Goal: Obtain resource: Obtain resource

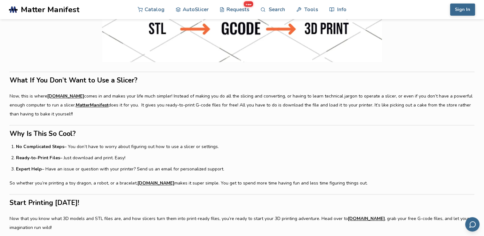
scroll to position [650, 0]
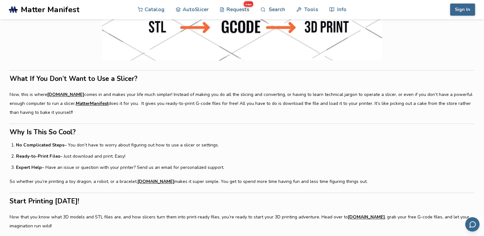
click at [61, 94] on link "[DOMAIN_NAME]" at bounding box center [65, 94] width 37 height 9
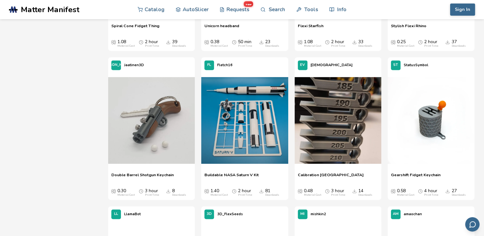
scroll to position [2733, 0]
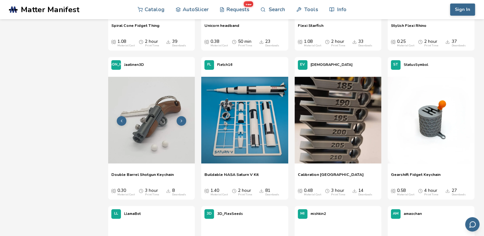
click at [159, 133] on img at bounding box center [151, 120] width 87 height 87
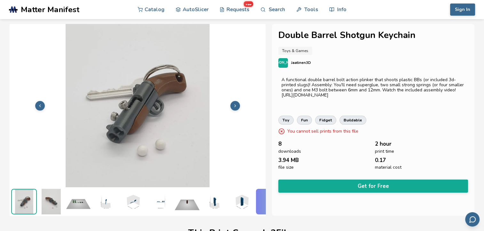
scroll to position [0, 3]
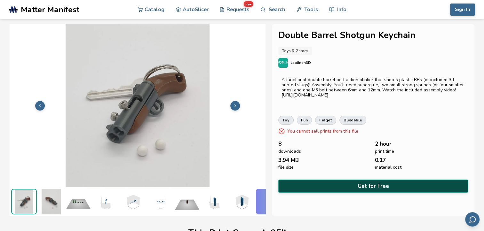
click at [376, 184] on button "Get for Free" at bounding box center [373, 186] width 190 height 13
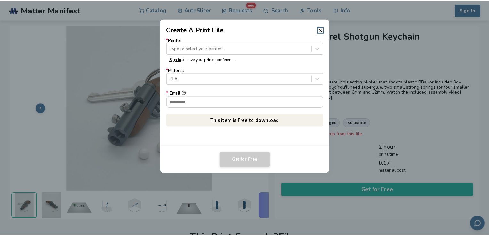
scroll to position [0, 0]
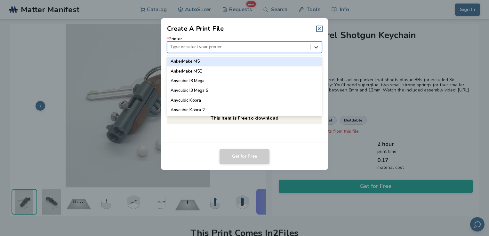
click at [317, 46] on icon at bounding box center [316, 47] width 4 height 2
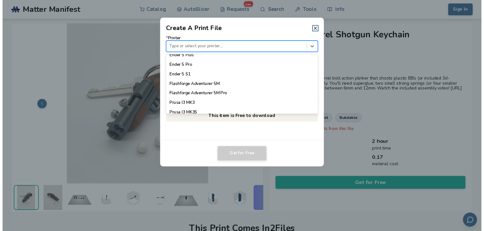
scroll to position [522, 0]
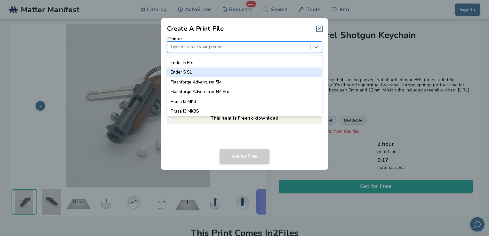
click at [224, 43] on div "Type or select your printer..." at bounding box center [238, 47] width 143 height 9
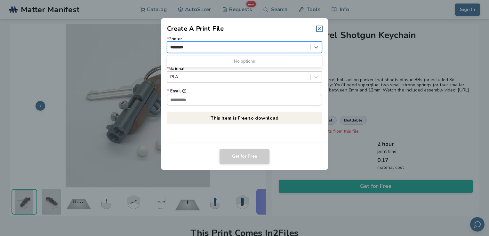
type input "********"
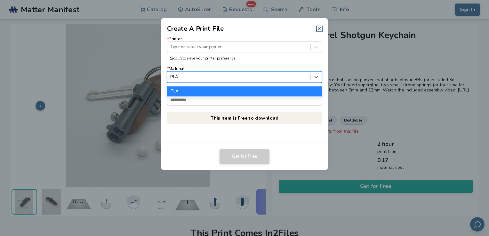
click at [228, 76] on div at bounding box center [238, 77] width 137 height 6
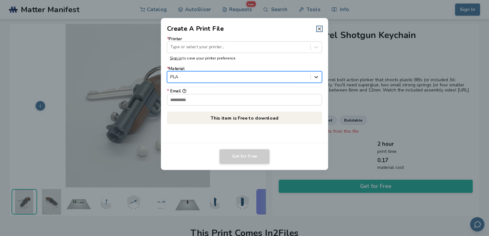
click at [316, 78] on icon at bounding box center [316, 77] width 6 height 6
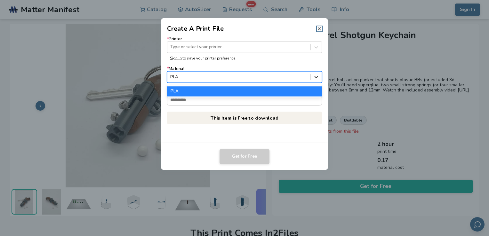
click at [316, 78] on icon at bounding box center [316, 77] width 6 height 6
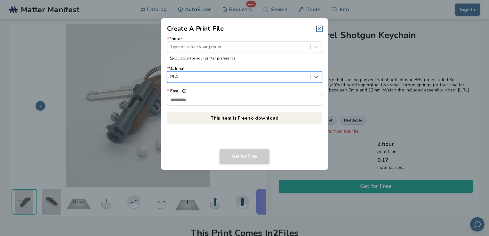
click at [228, 72] on div "PLA" at bounding box center [244, 77] width 155 height 12
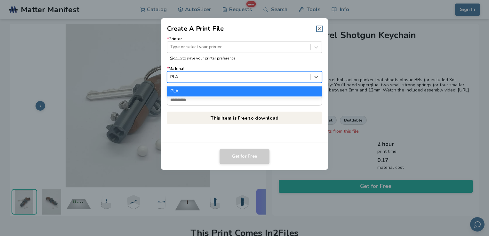
click at [228, 75] on div at bounding box center [238, 77] width 137 height 6
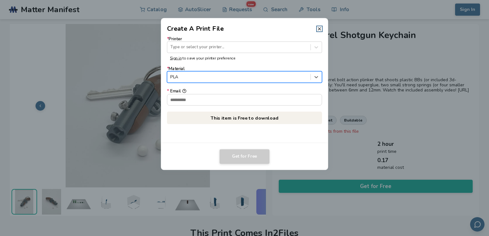
click at [228, 75] on div at bounding box center [238, 77] width 137 height 6
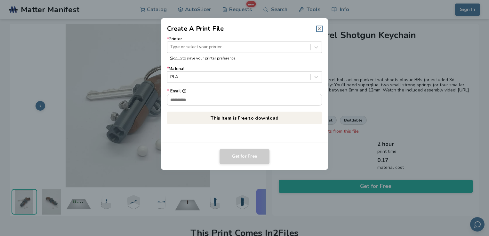
click at [320, 27] on icon at bounding box center [319, 28] width 5 height 5
